Goal: Information Seeking & Learning: Learn about a topic

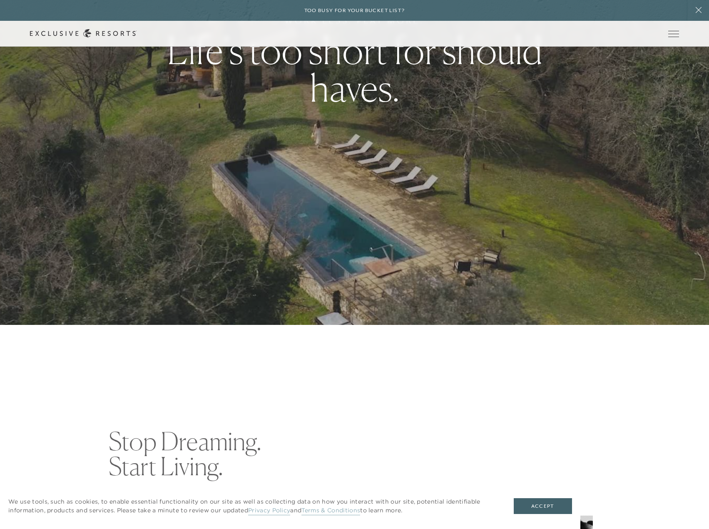
scroll to position [208, 0]
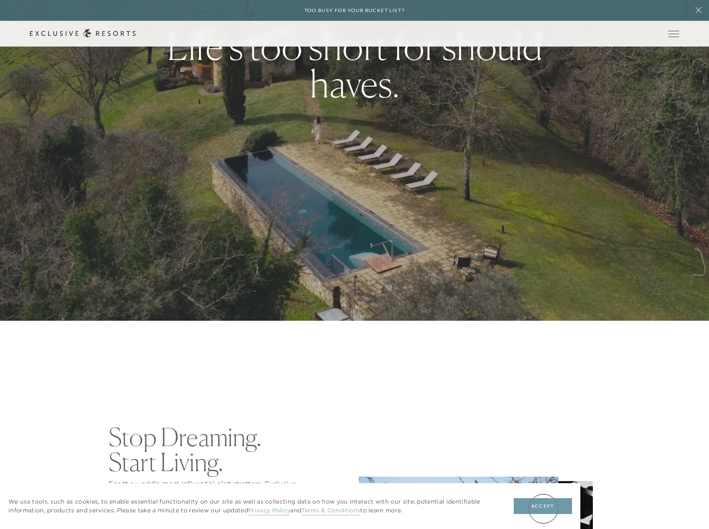
click at [544, 508] on button "Accept" at bounding box center [543, 506] width 58 height 16
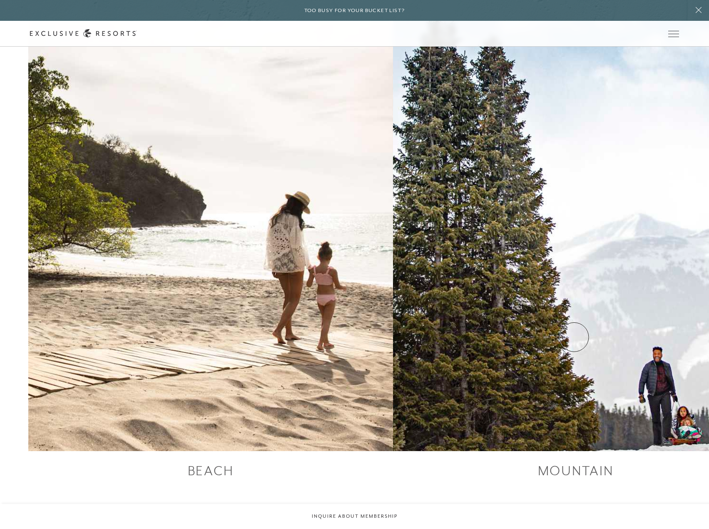
click at [0, 0] on div "Beach Mountain Leisure Metro" at bounding box center [0, 0] width 0 height 0
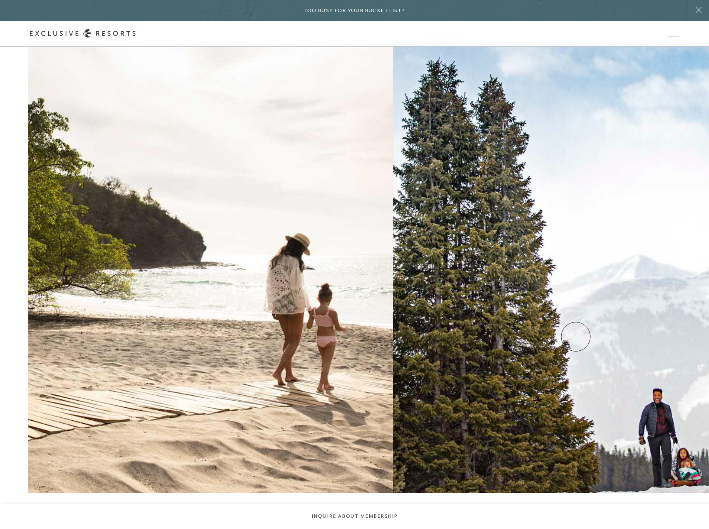
scroll to position [1374, 0]
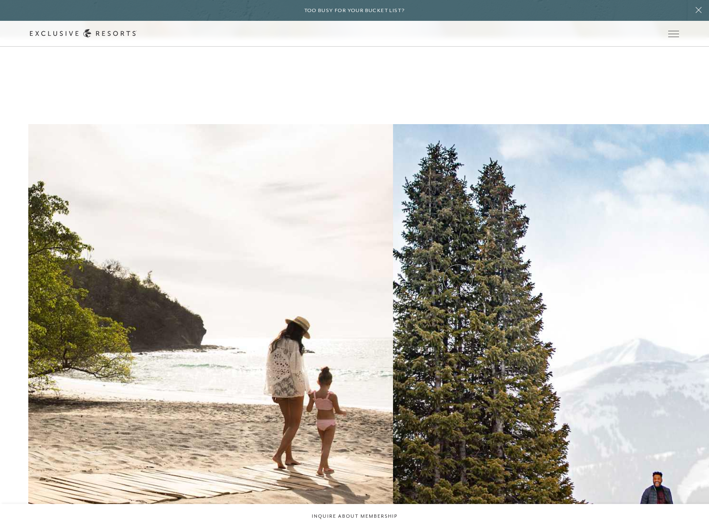
click at [0, 0] on h2 "Mountain" at bounding box center [0, 0] width 0 height 0
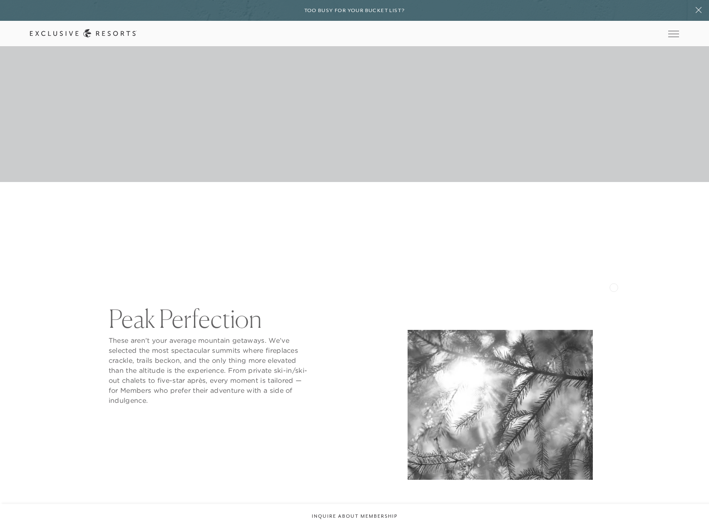
scroll to position [458, 0]
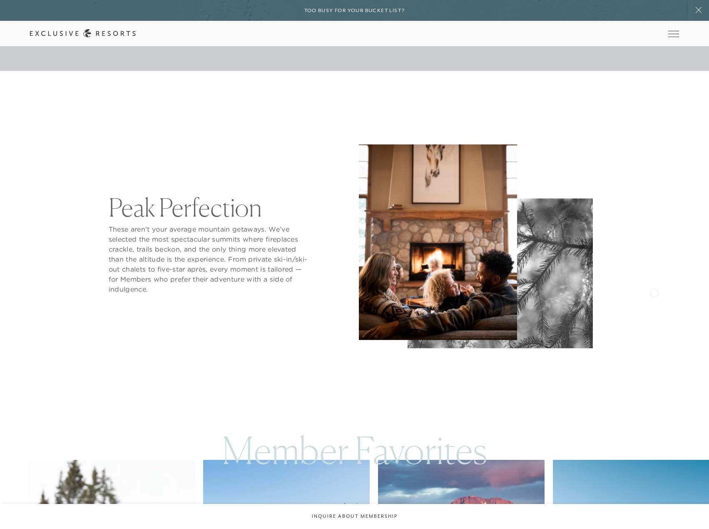
click at [654, 292] on div "Peak Perfection These aren’t your average mountain getaways. We’ve selected the…" at bounding box center [354, 247] width 709 height 237
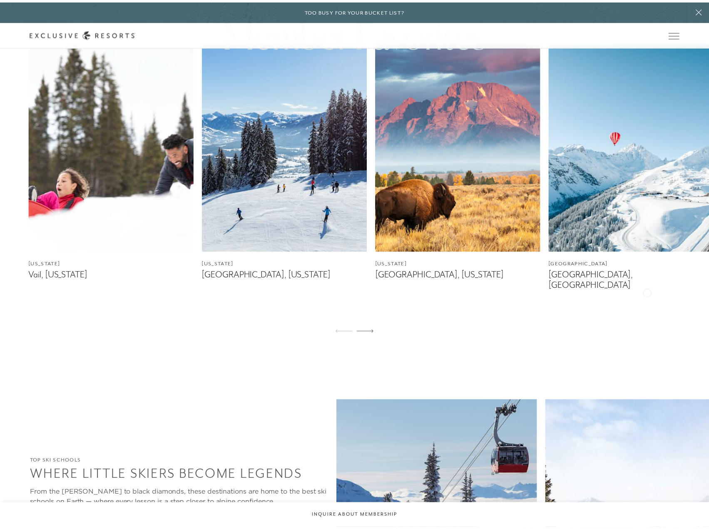
scroll to position [0, 0]
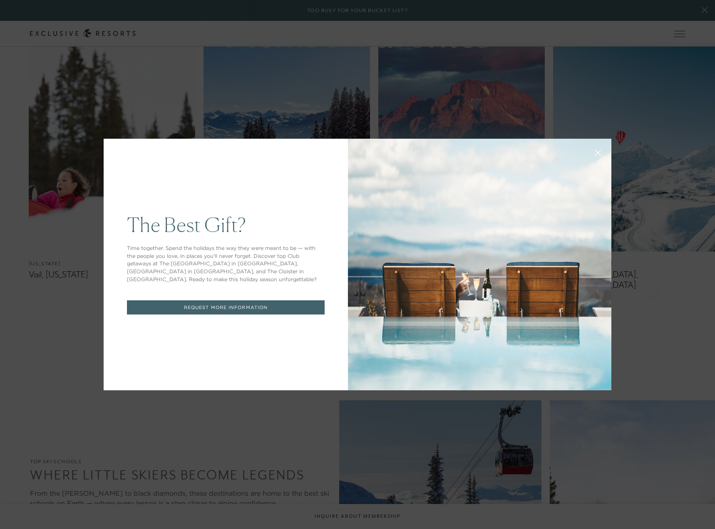
click at [590, 152] on button at bounding box center [598, 152] width 20 height 20
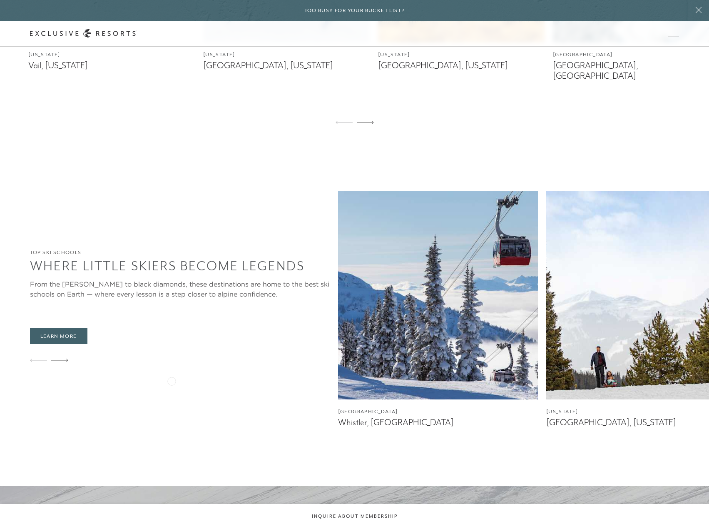
scroll to position [1166, 0]
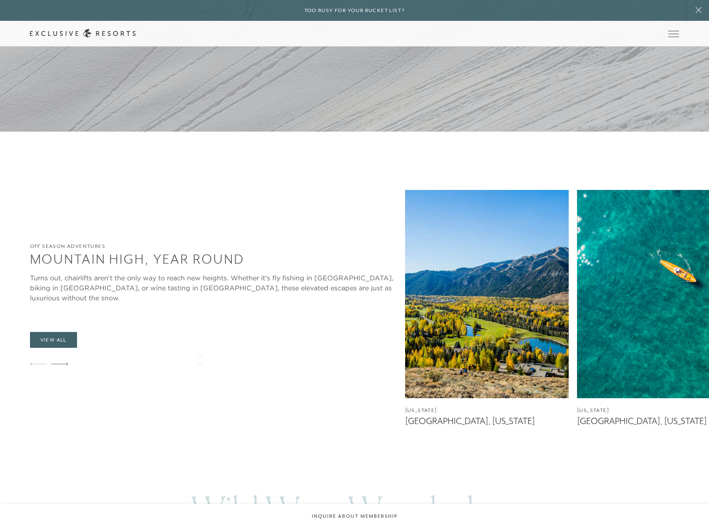
scroll to position [2040, 0]
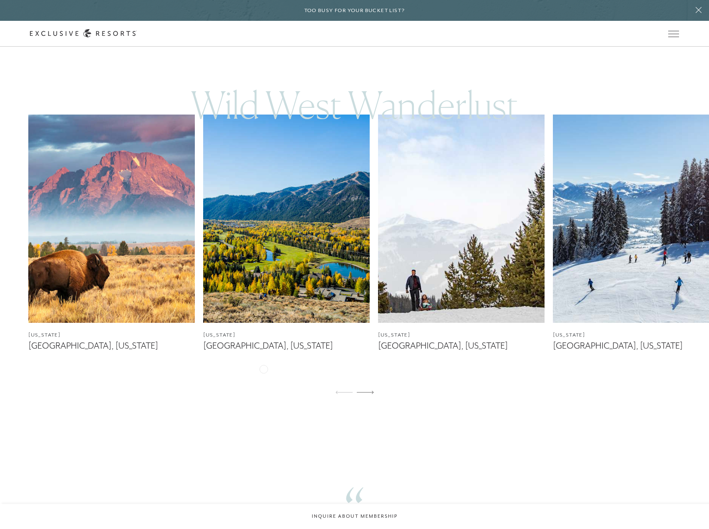
scroll to position [2457, 0]
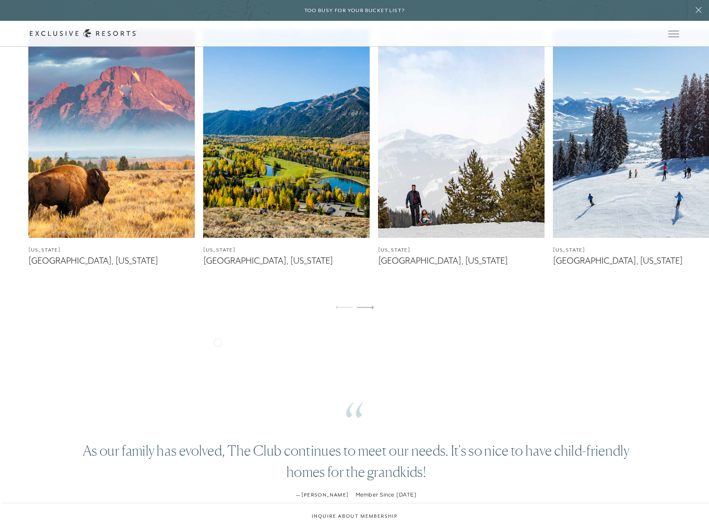
click at [185, 337] on main "Video Player is loading. Play Video Play Unmute Current Time 0:02 / Duration 0:…" at bounding box center [354, 307] width 709 height 5529
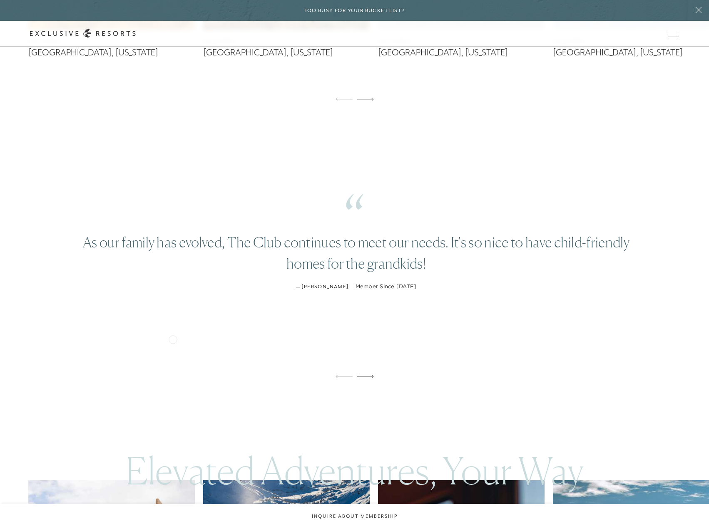
scroll to position [2873, 0]
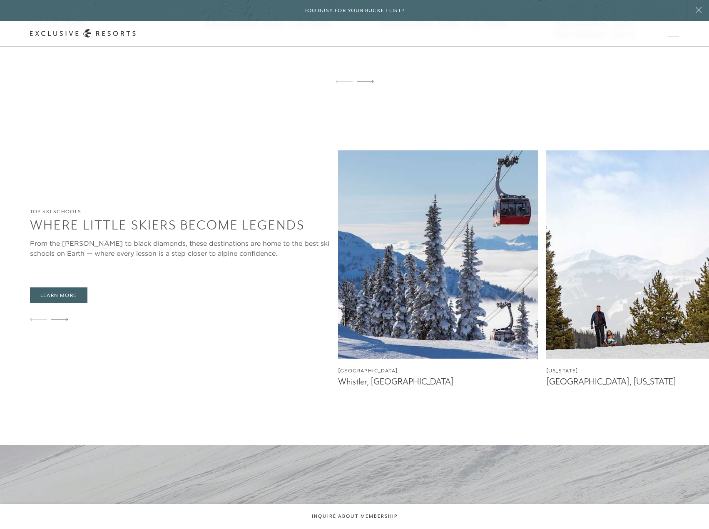
scroll to position [833, 0]
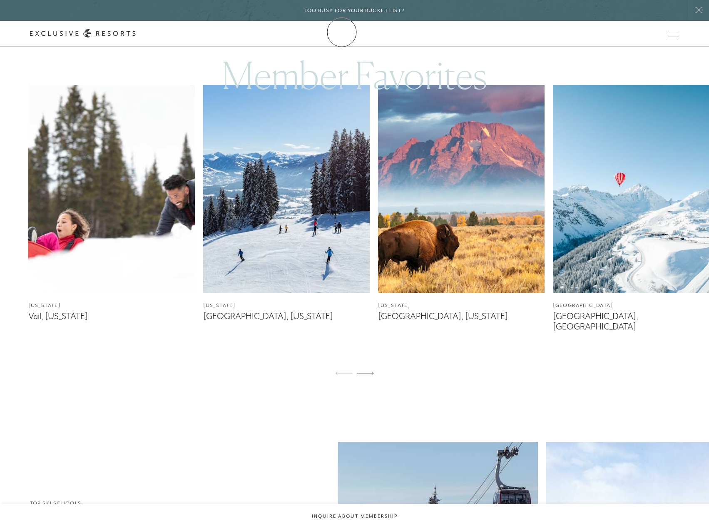
click at [137, 33] on icon at bounding box center [83, 33] width 107 height 9
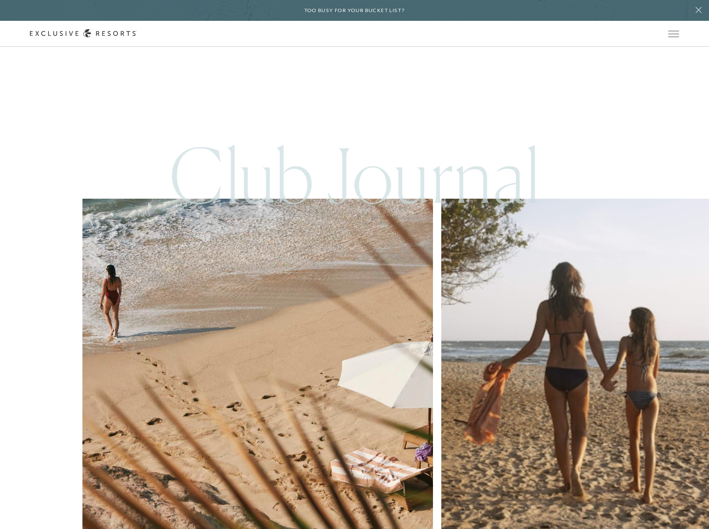
scroll to position [4017, 0]
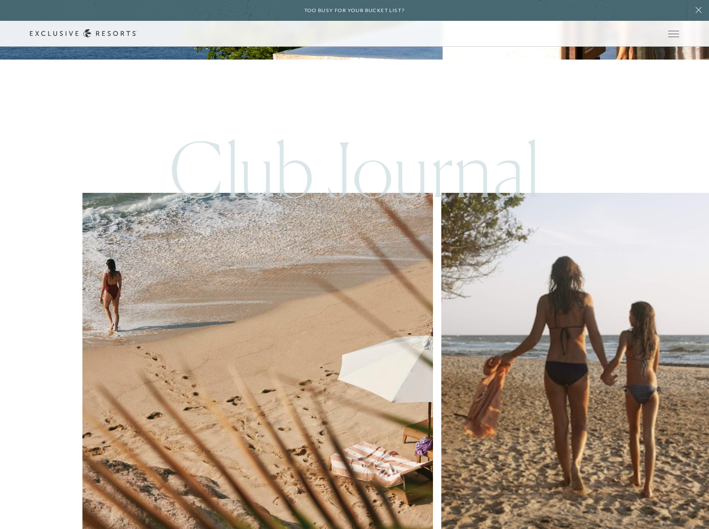
click at [608, 368] on div "Club Journal Travel Travel, Future-Proofed Community The New Legacy of Luxury T…" at bounding box center [354, 446] width 709 height 657
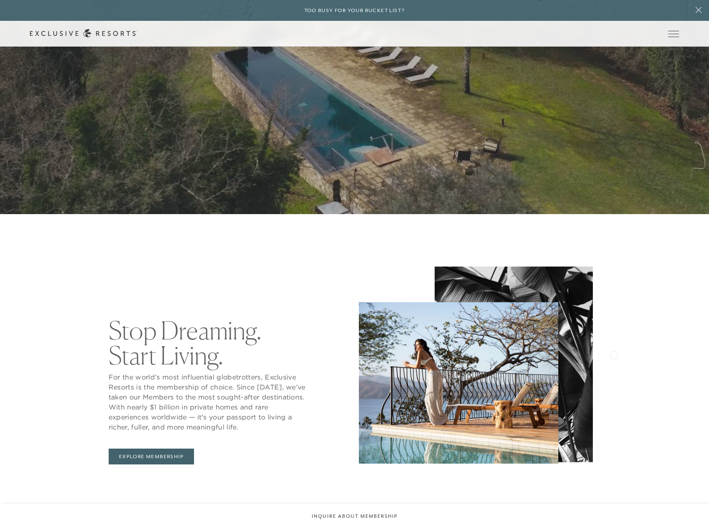
scroll to position [0, 0]
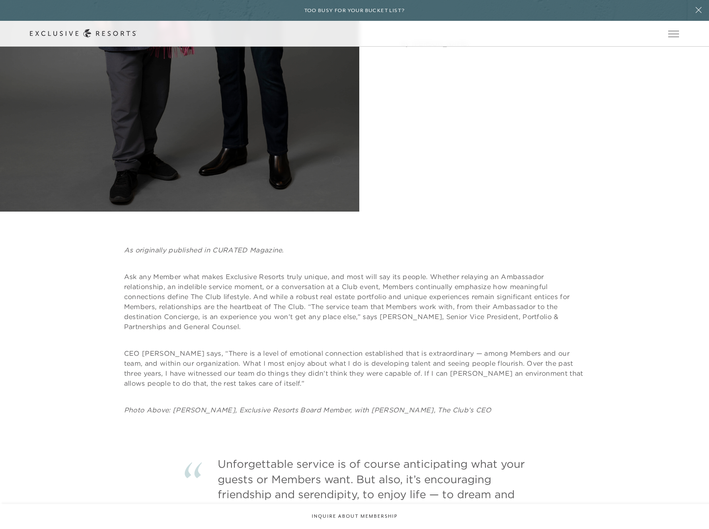
scroll to position [375, 0]
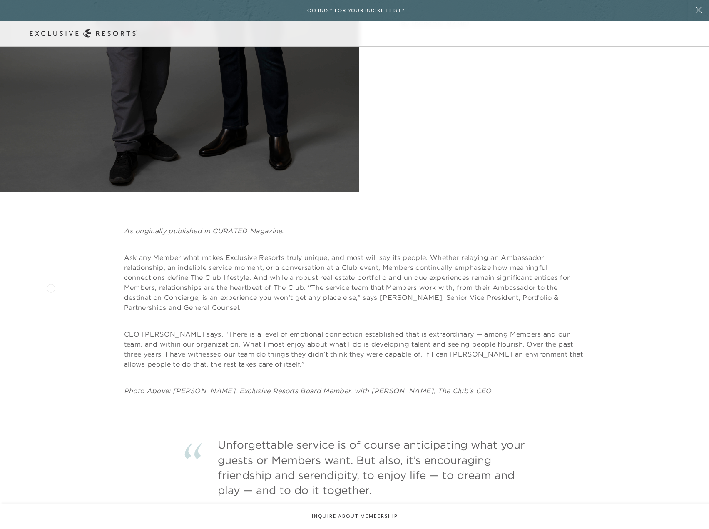
click at [50, 286] on div "As originally published in CURATED Magazine. Ask any Member what makes Exclusiv…" at bounding box center [355, 311] width 650 height 170
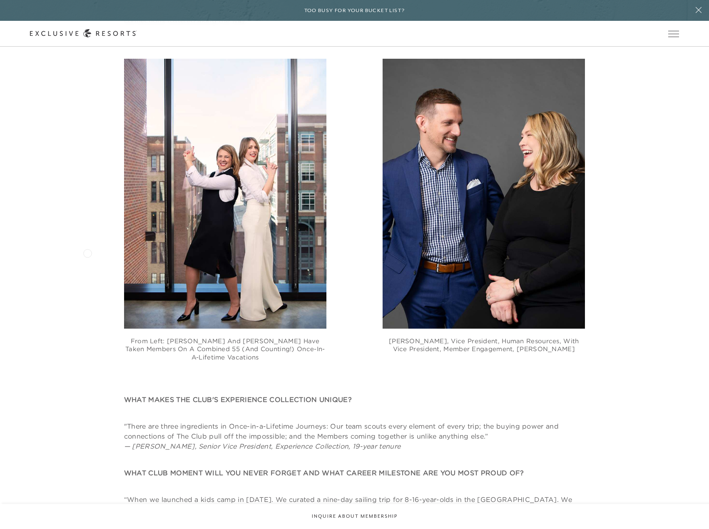
scroll to position [958, 0]
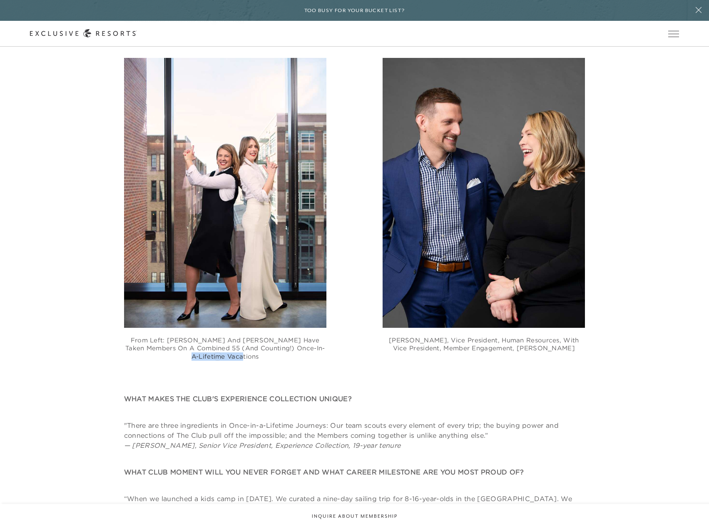
drag, startPoint x: 195, startPoint y: 355, endPoint x: 244, endPoint y: 356, distance: 48.7
click at [244, 356] on figcaption "From left: Gina Bach and Monika Szabolcs have taken Members on a combined 55 (a…" at bounding box center [225, 344] width 202 height 33
click at [671, 260] on div "From left: Gina Bach and Monika Szabolcs have taken Members on a combined 55 (a…" at bounding box center [355, 209] width 650 height 302
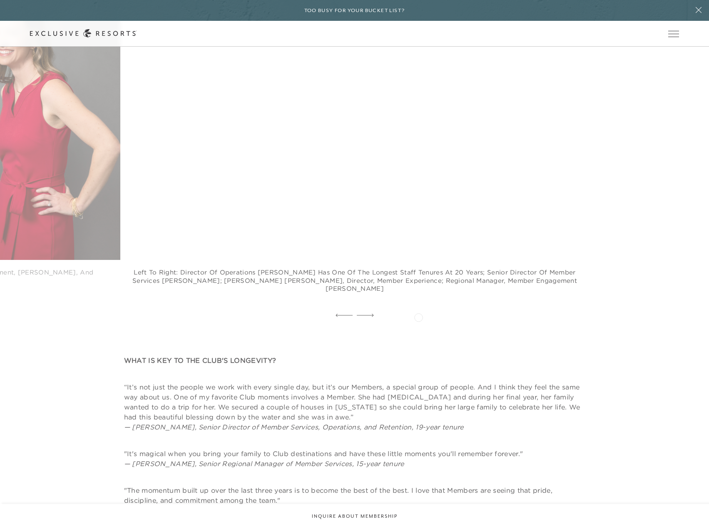
scroll to position [1541, 0]
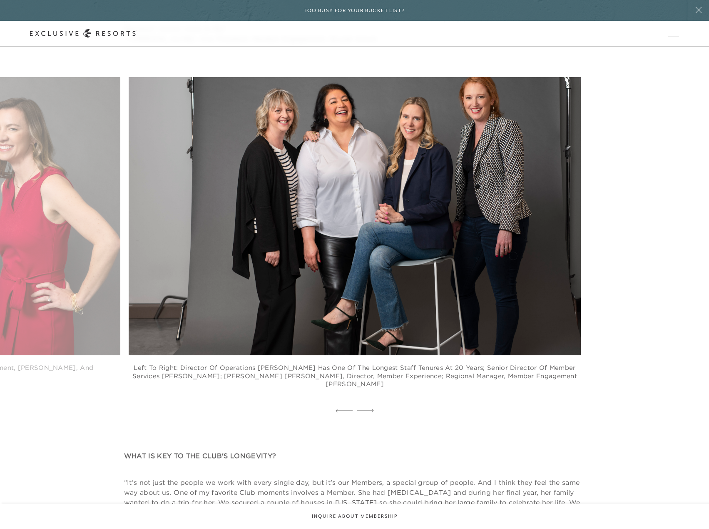
click at [281, 273] on figure "Left to right: Director of Operations Vesna Vick has one of the longest staff t…" at bounding box center [355, 241] width 452 height 328
click at [347, 409] on icon at bounding box center [344, 410] width 17 height 3
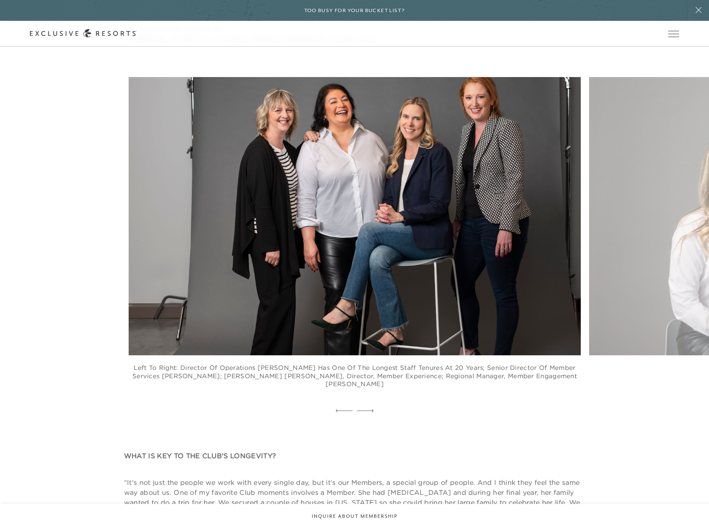
drag, startPoint x: 90, startPoint y: 262, endPoint x: 378, endPoint y: 264, distance: 288.1
click at [377, 264] on div "Left to right: Director of Operations Vesna Vick has one of the longest staff t…" at bounding box center [354, 247] width 709 height 340
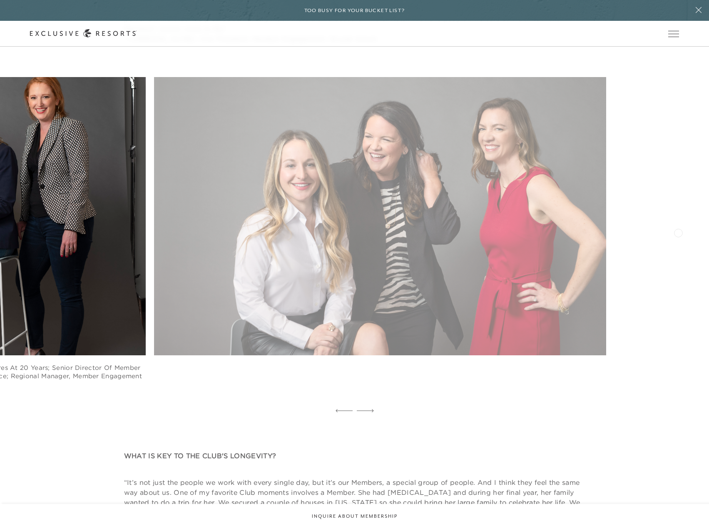
click at [234, 251] on figure "From left: Vice President of Finance, Olga Mesiats; Regional Manager, Member En…" at bounding box center [380, 236] width 452 height 319
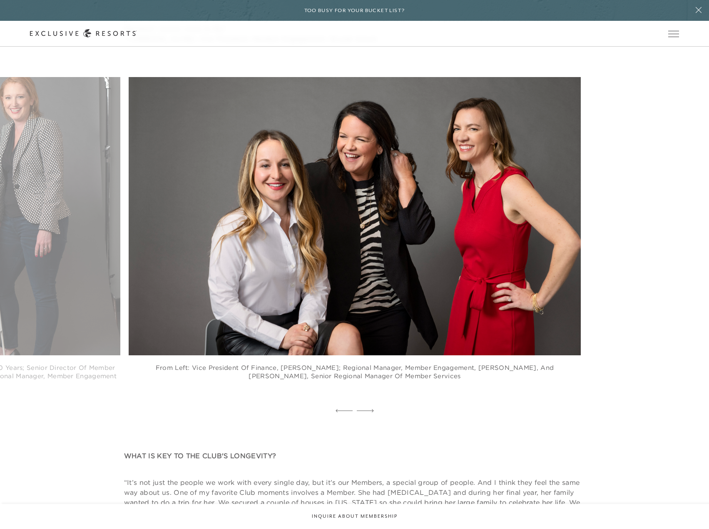
click at [62, 275] on div "Left to right: Director of Operations Vesna Vick has one of the longest staff t…" at bounding box center [18, 241] width 709 height 328
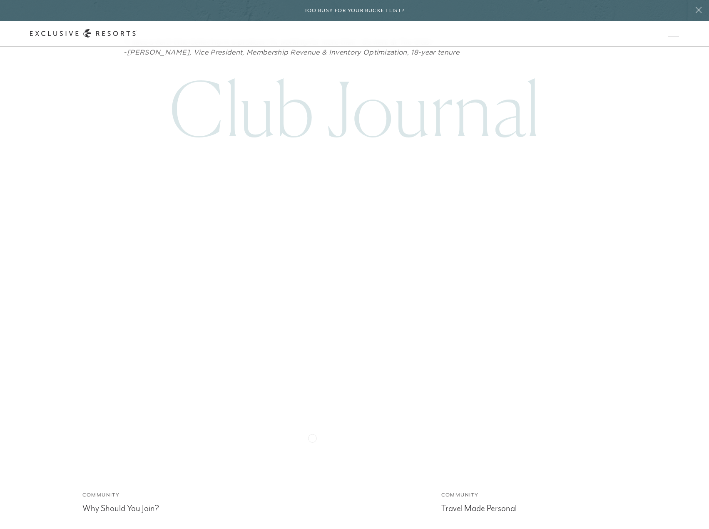
scroll to position [3581, 0]
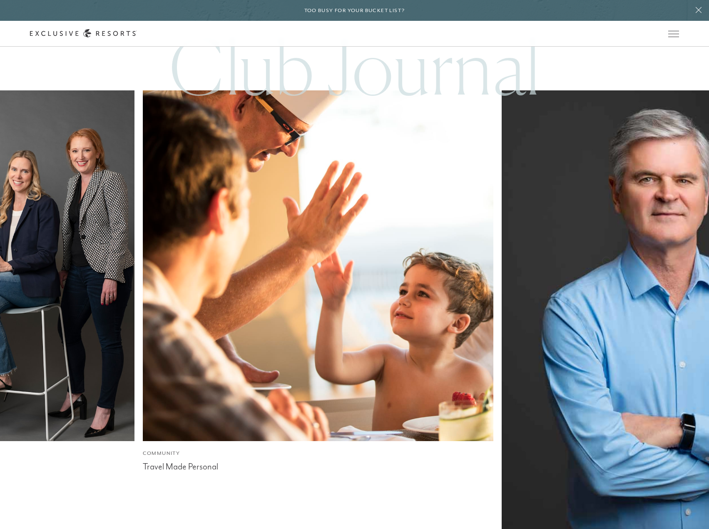
click at [484, 266] on img at bounding box center [677, 324] width 386 height 514
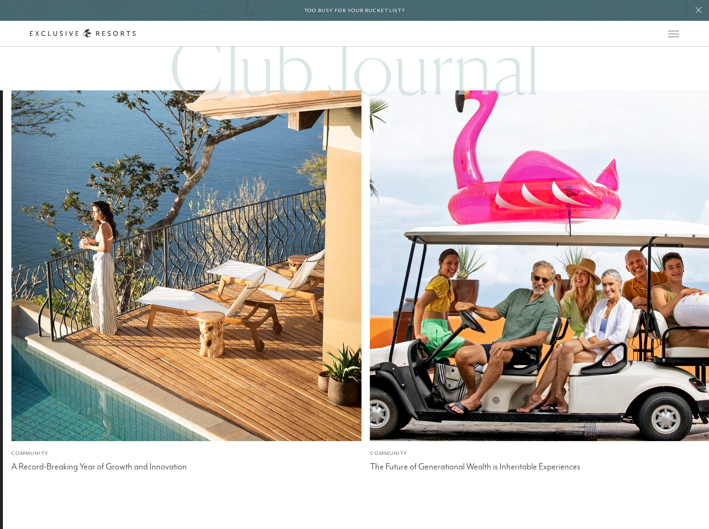
click at [71, 294] on div "Community Why Should You Join? Community Travel Made Personal Community Fast Fo…" at bounding box center [354, 351] width 709 height 523
drag, startPoint x: 258, startPoint y: 381, endPoint x: 292, endPoint y: 373, distance: 34.7
click at [260, 380] on div "Club Journal Community Why Should You Join? Community Travel Made Personal Comm…" at bounding box center [354, 343] width 709 height 657
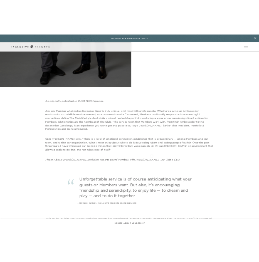
scroll to position [458, 0]
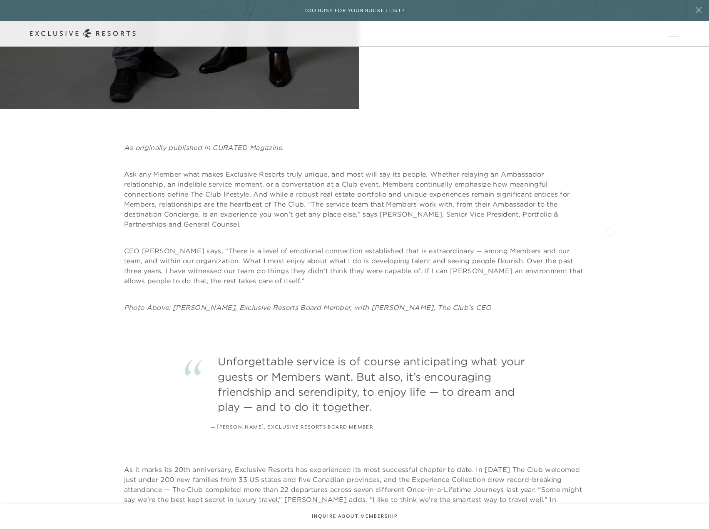
click at [612, 229] on div "As originally published in CURATED Magazine. Ask any Member what makes Exclusiv…" at bounding box center [355, 227] width 650 height 170
